Goal: Check status: Check status

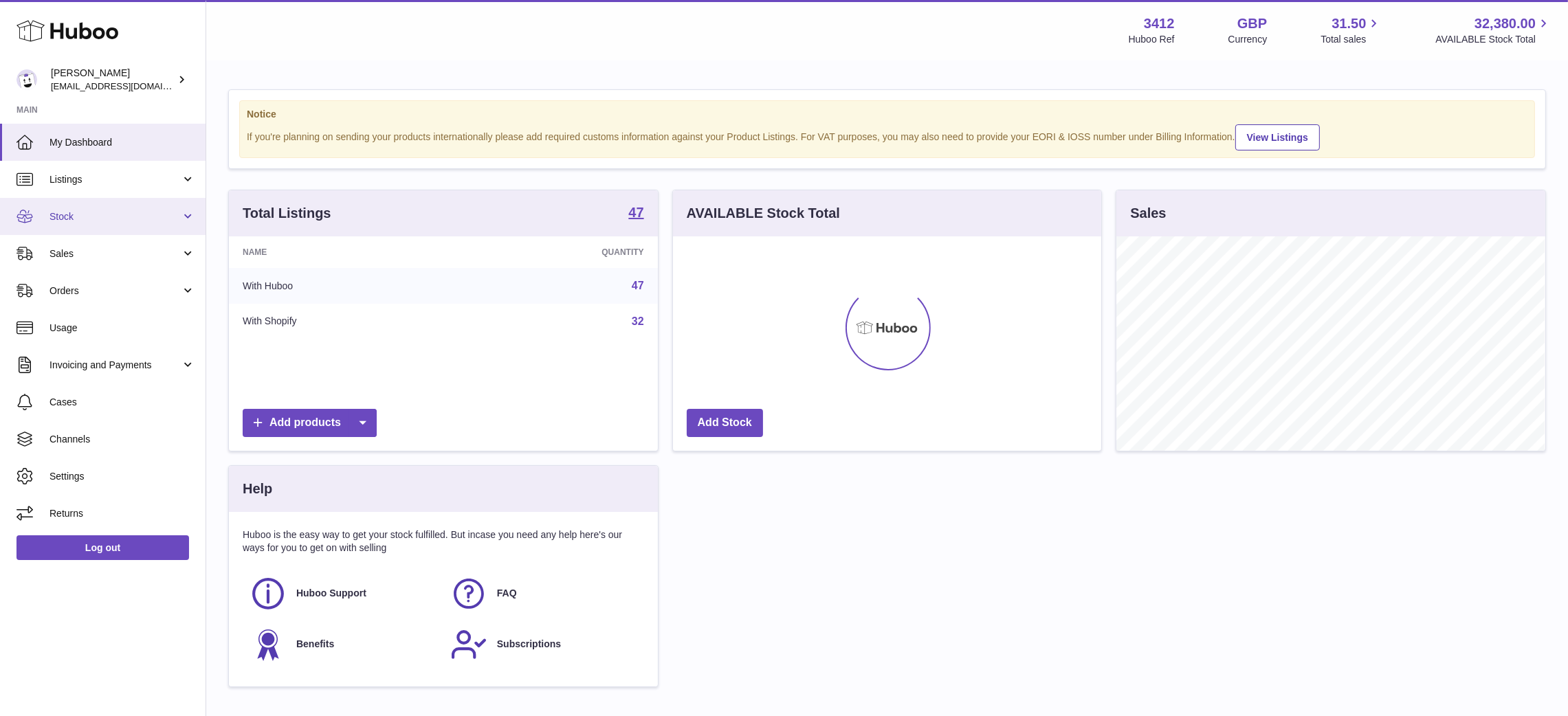
scroll to position [215, 429]
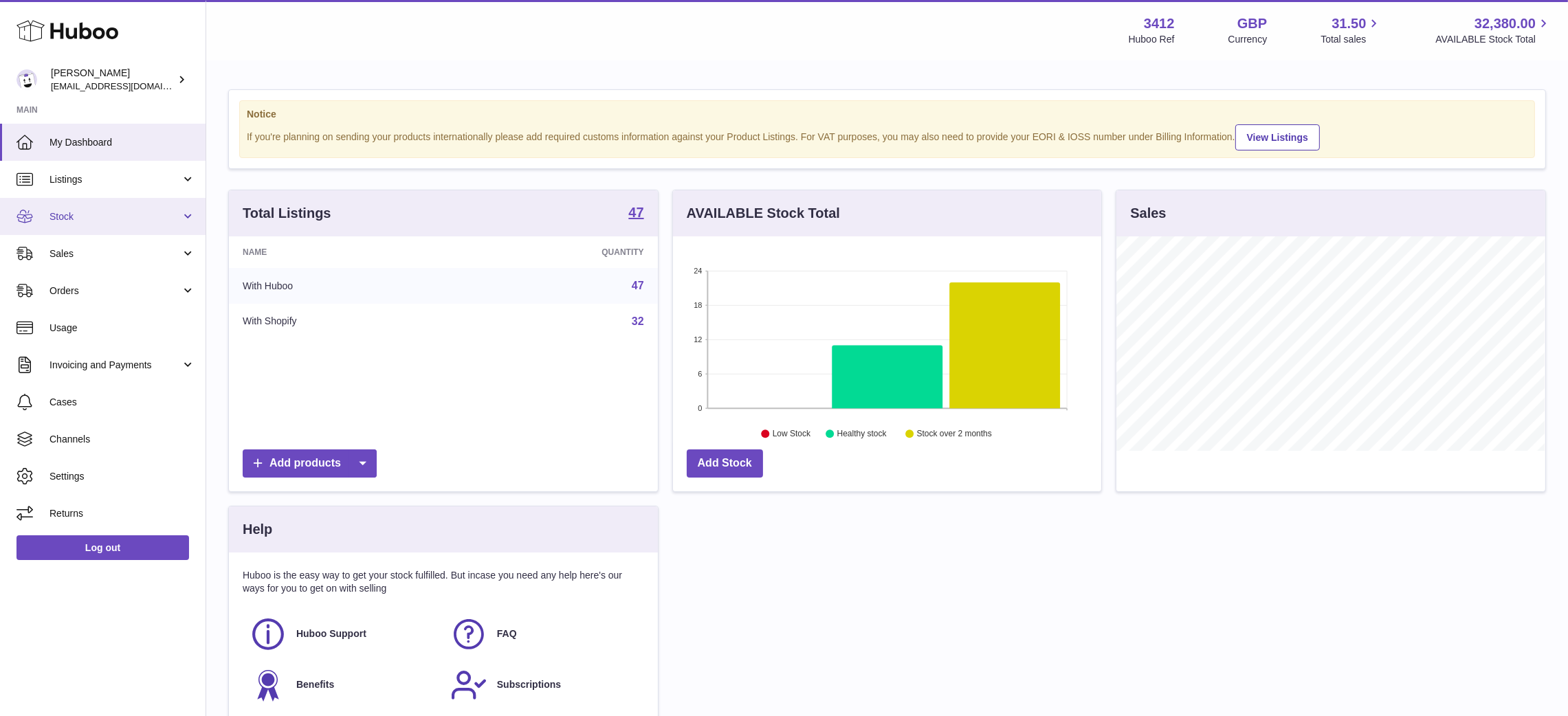
click at [150, 217] on span "Stock" at bounding box center [115, 216] width 131 height 13
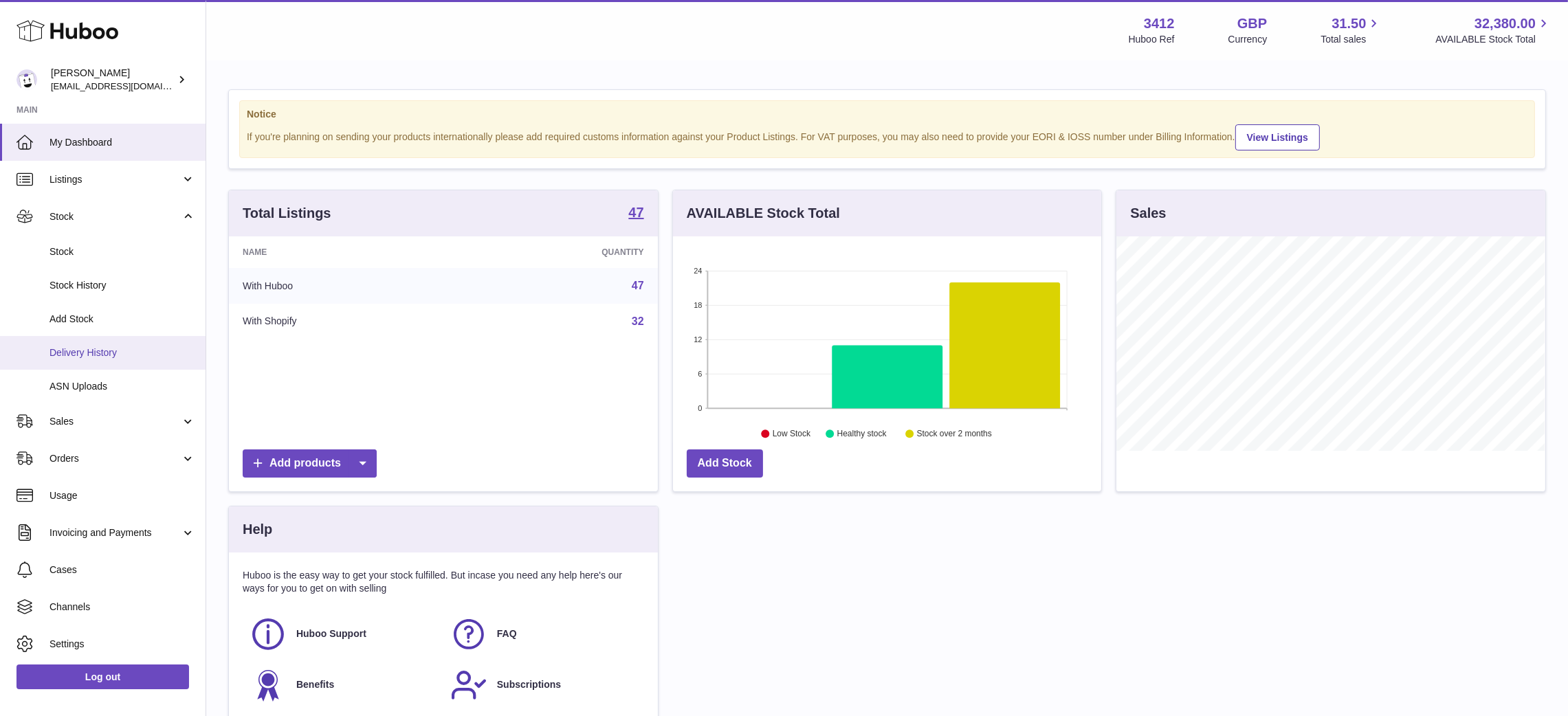
click at [109, 354] on span "Delivery History" at bounding box center [122, 352] width 146 height 13
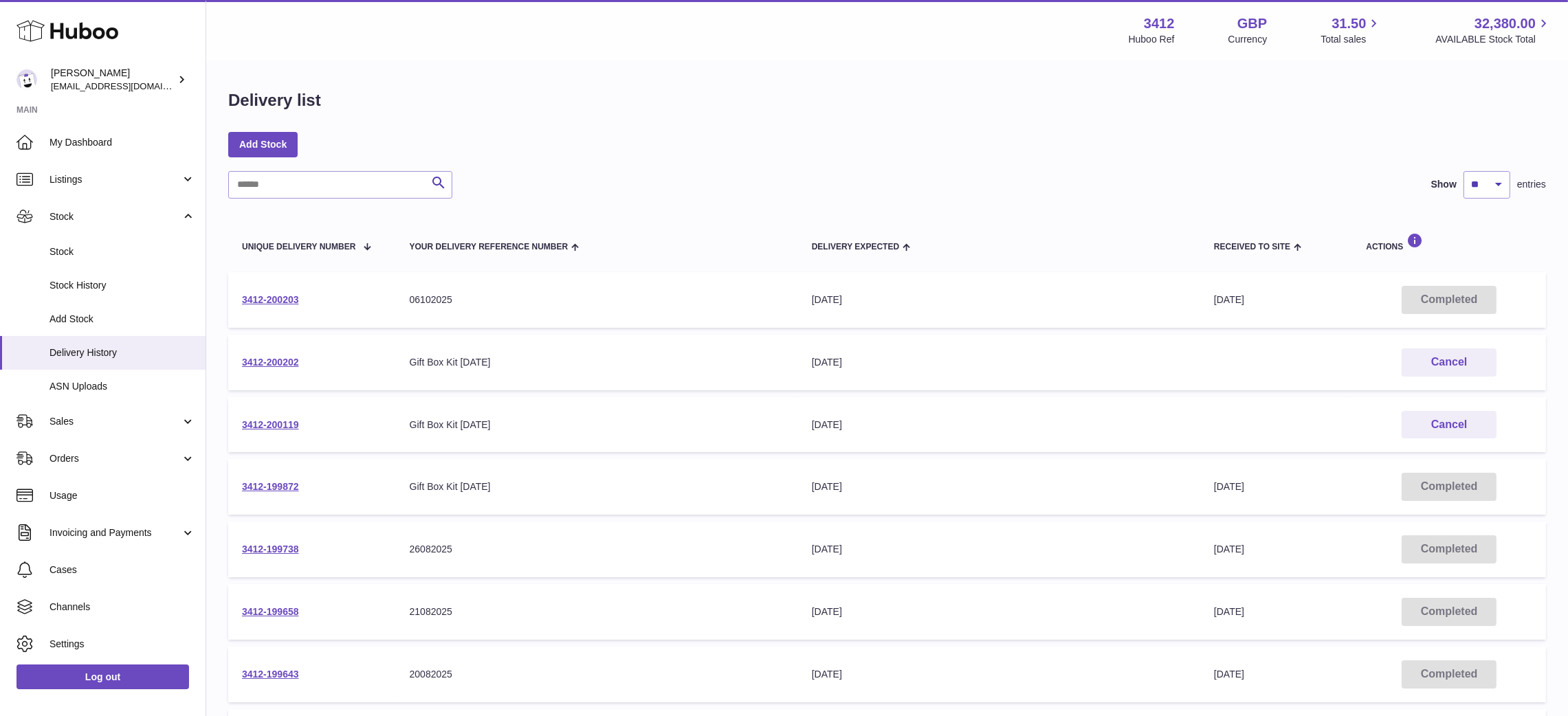
scroll to position [11, 0]
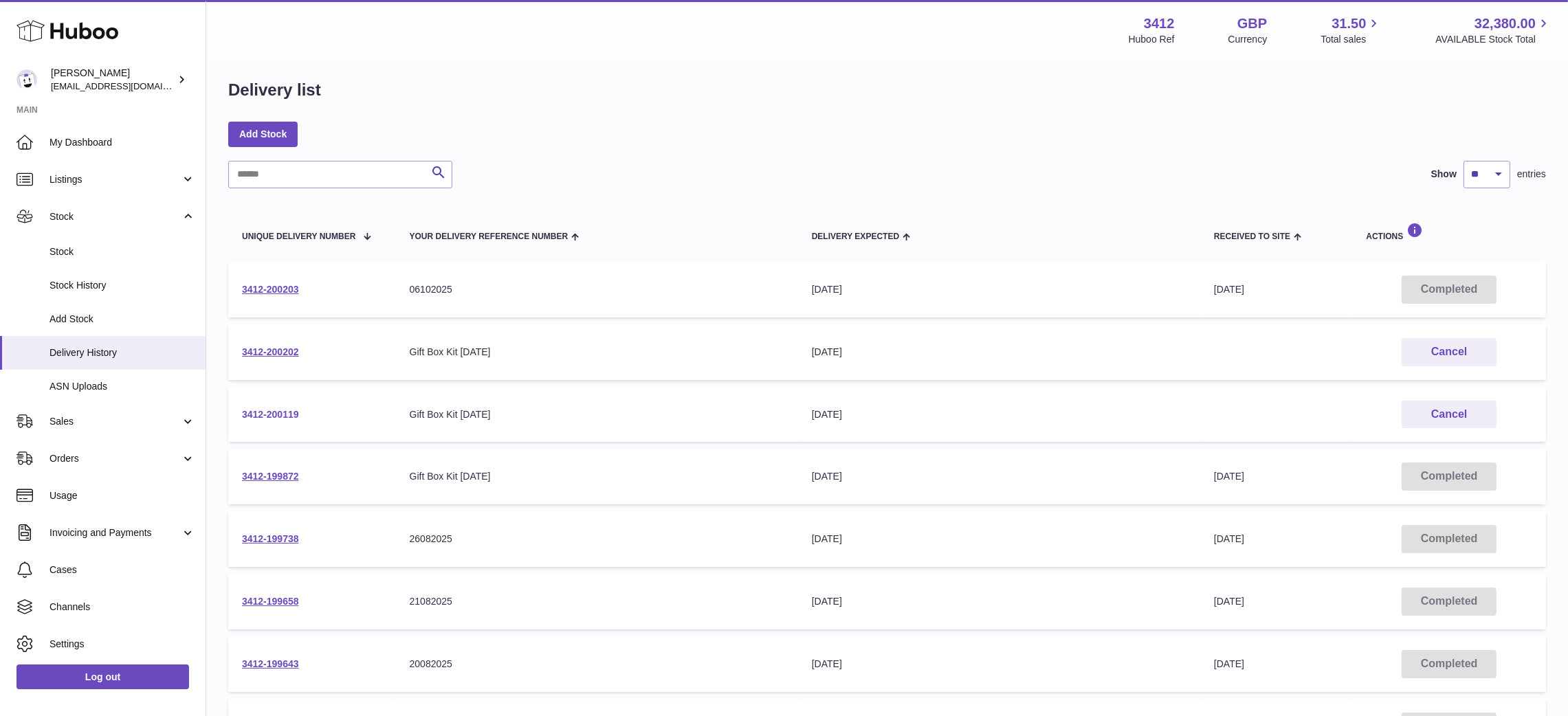
click at [278, 413] on link "3412-200119" at bounding box center [271, 414] width 57 height 11
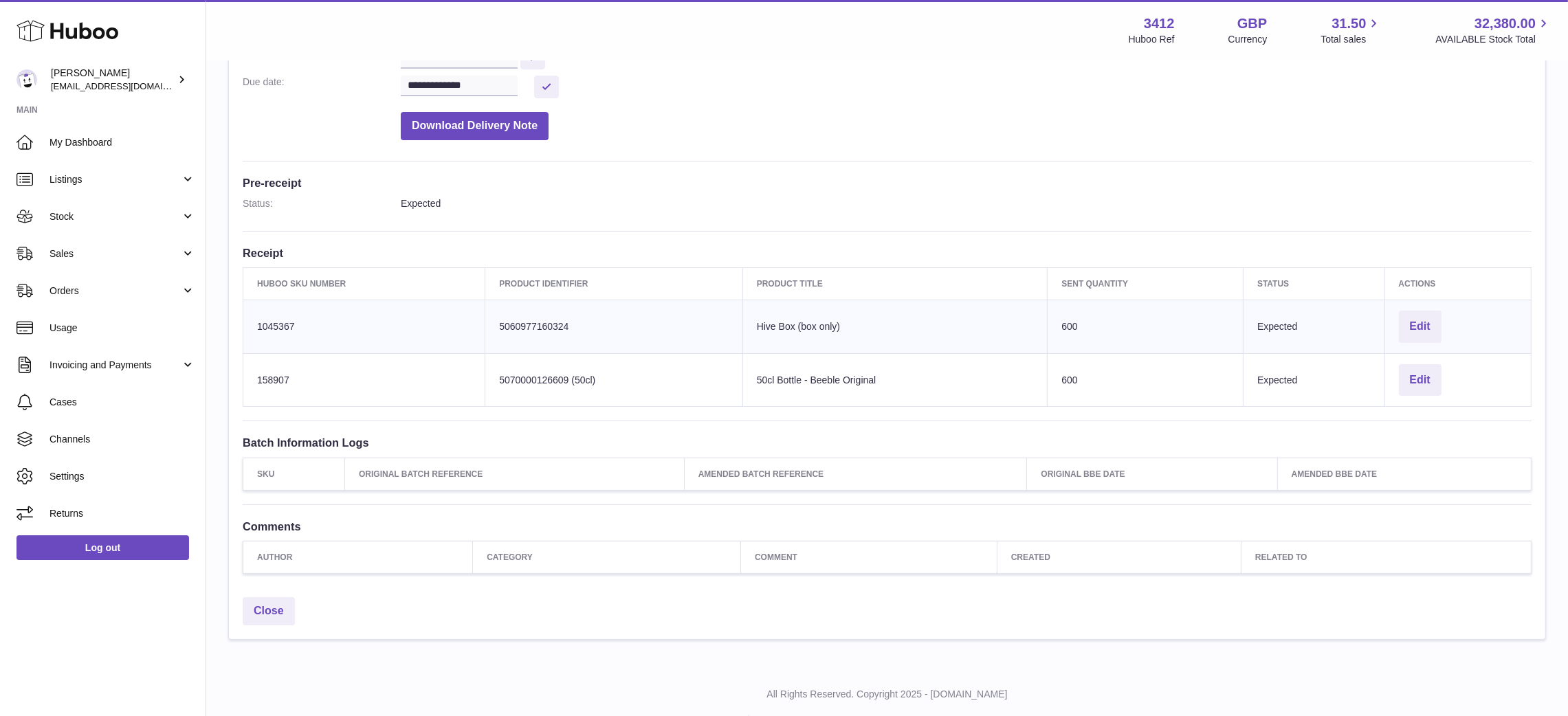
scroll to position [298, 0]
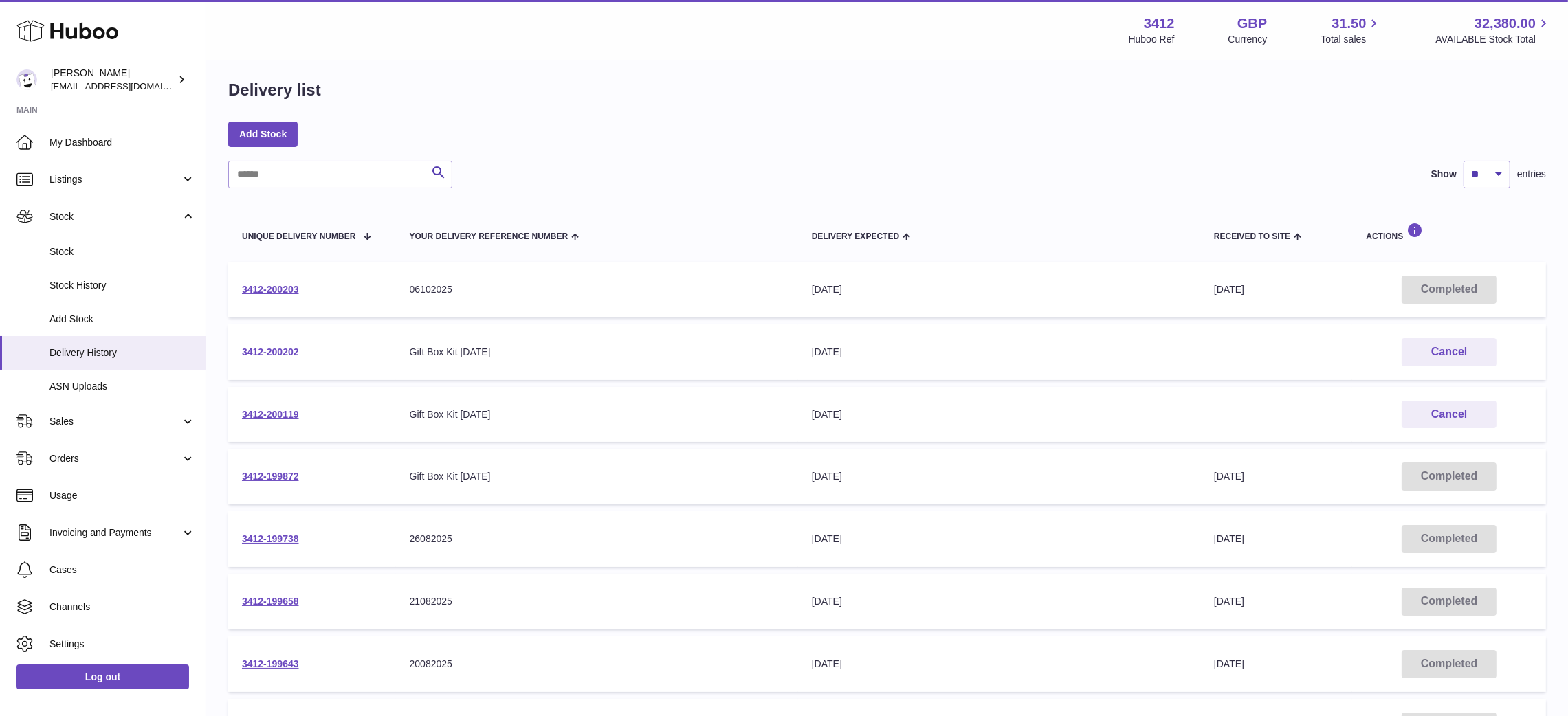
click at [293, 353] on link "3412-200202" at bounding box center [271, 351] width 57 height 11
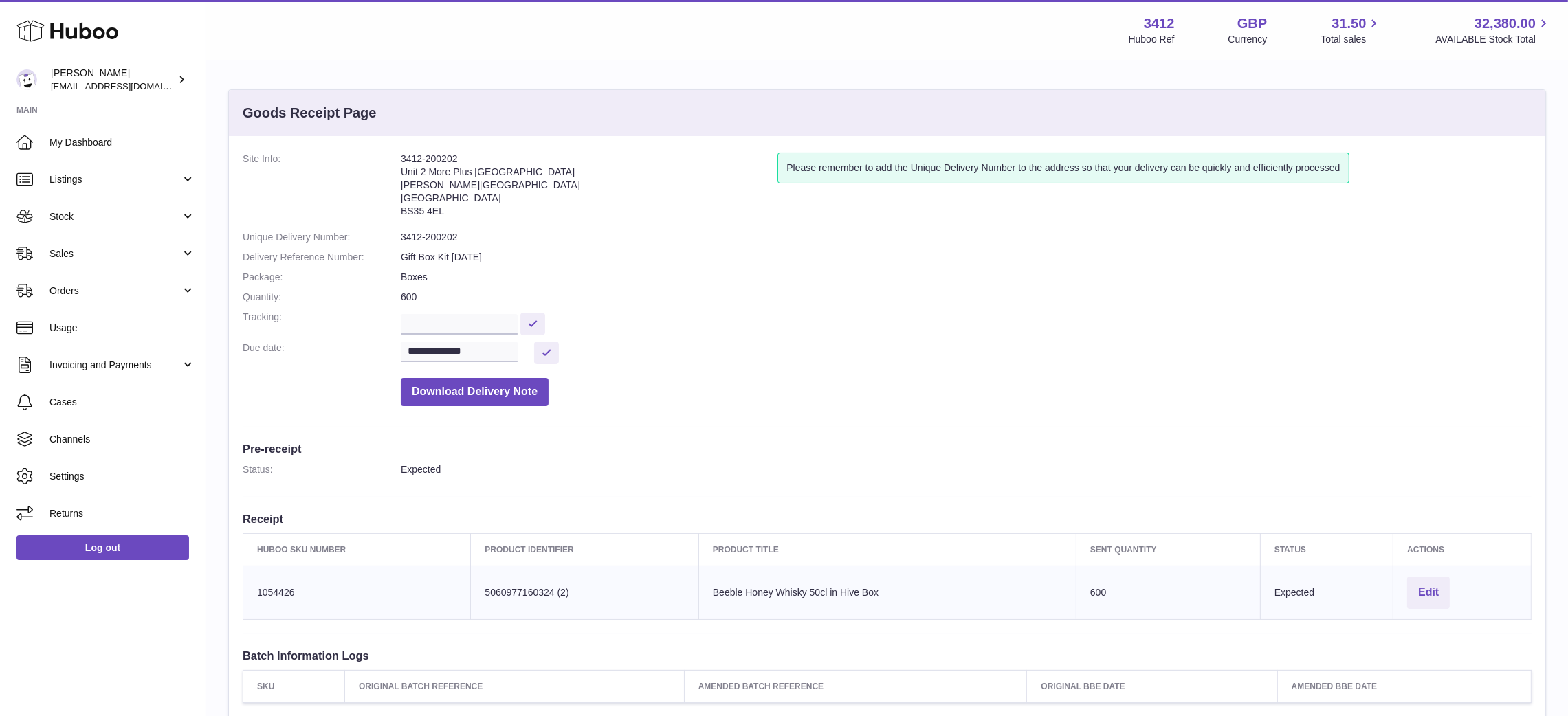
scroll to position [91, 0]
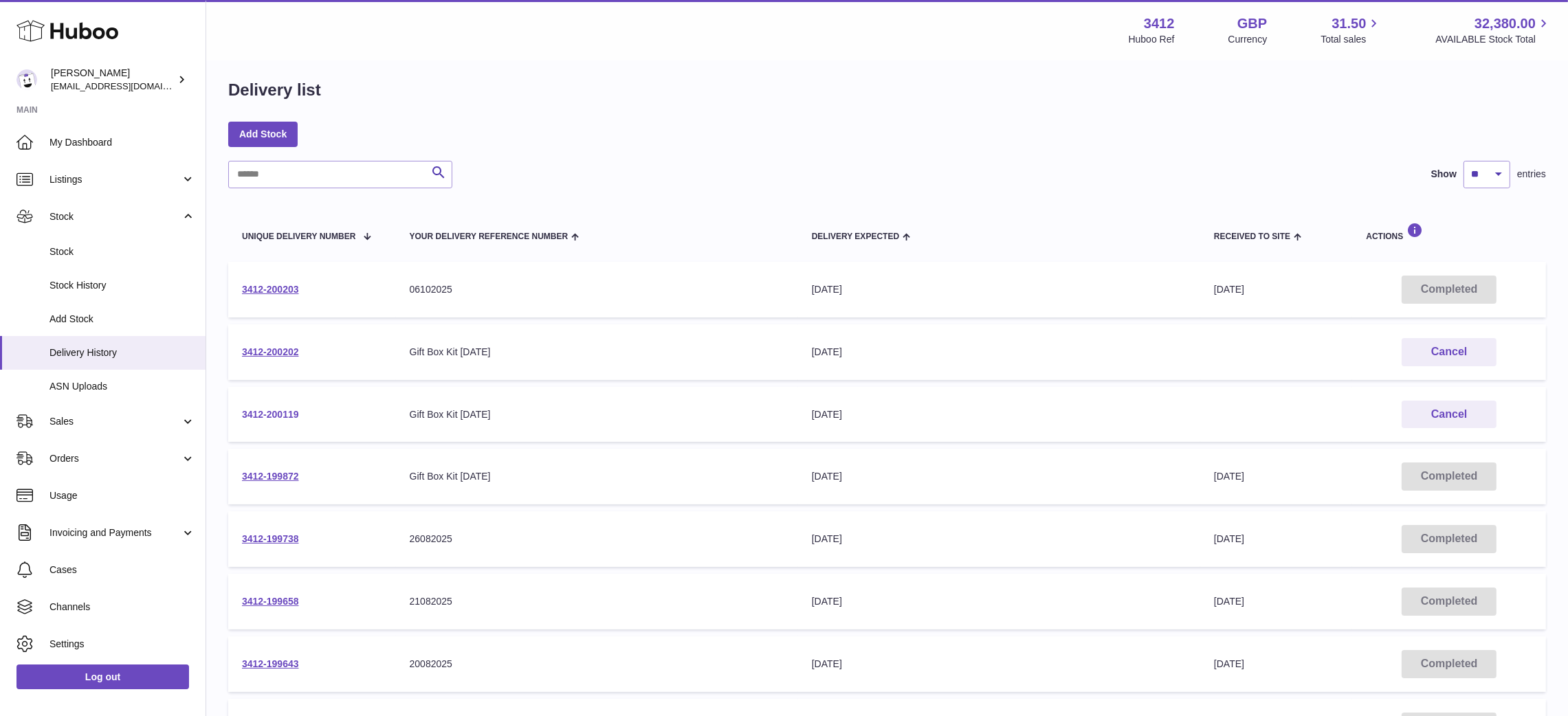
click at [286, 413] on link "3412-200119" at bounding box center [271, 414] width 57 height 11
